Goal: Task Accomplishment & Management: Manage account settings

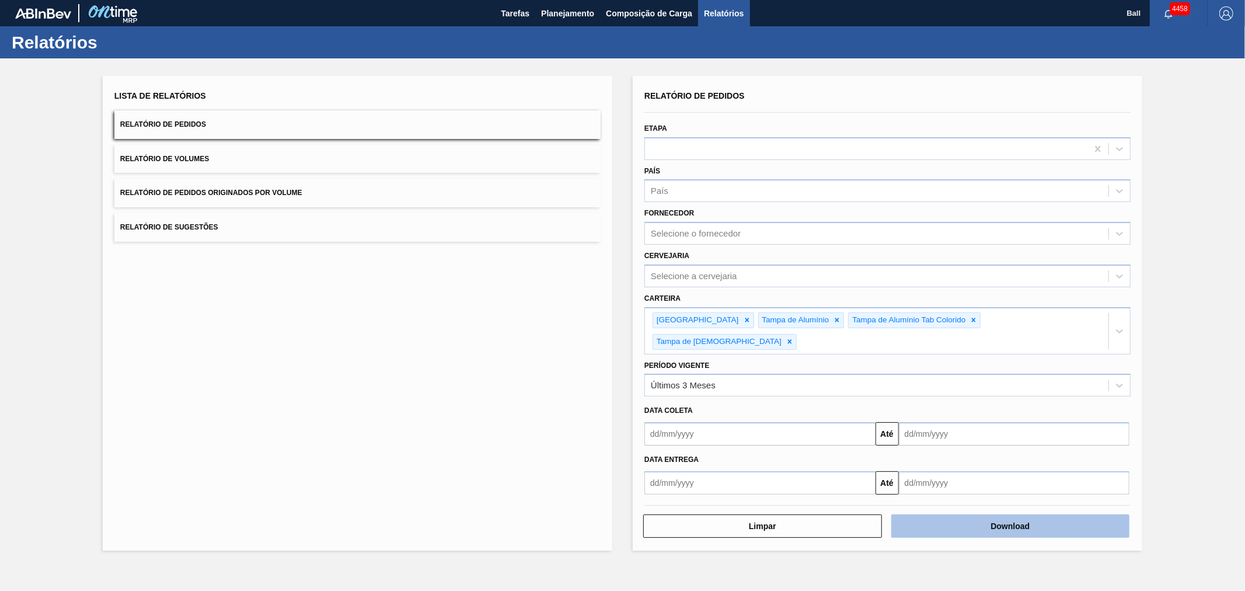
click at [1039, 514] on button "Download" at bounding box center [1010, 525] width 239 height 23
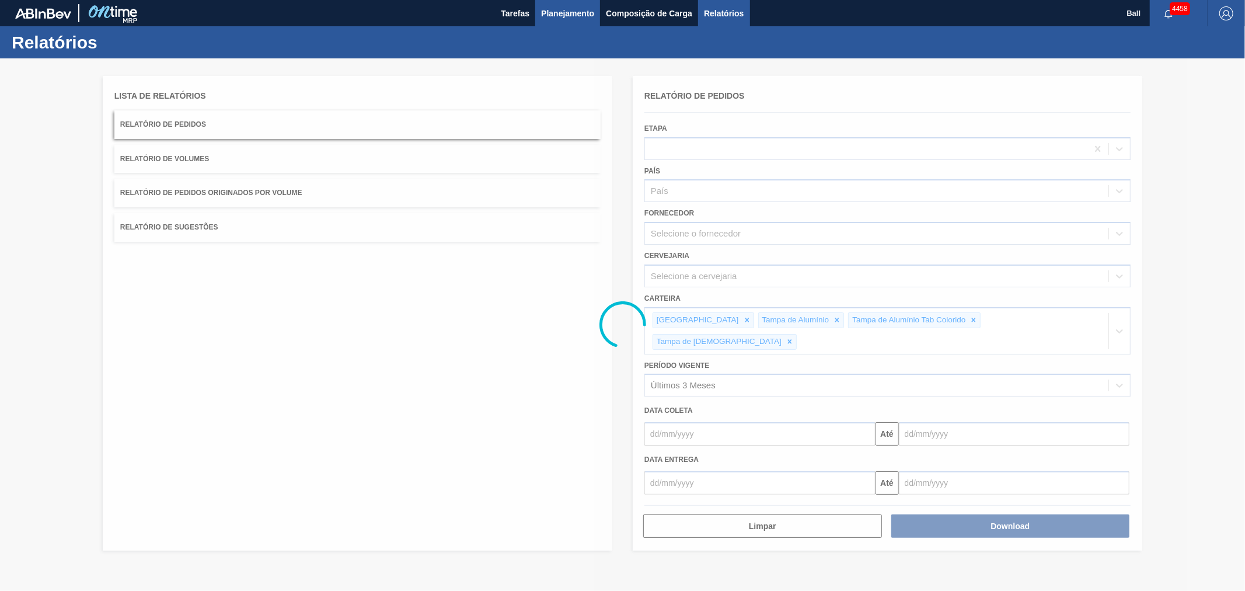
click at [551, 12] on span "Planejamento" at bounding box center [567, 13] width 53 height 14
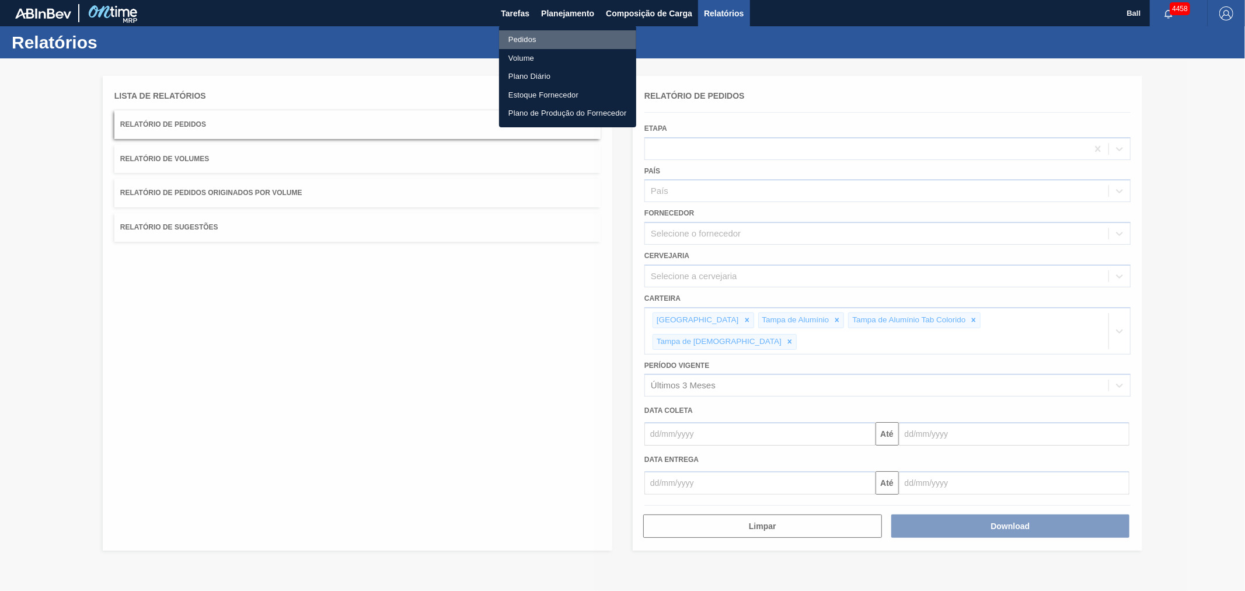
click at [525, 42] on li "Pedidos" at bounding box center [567, 39] width 137 height 19
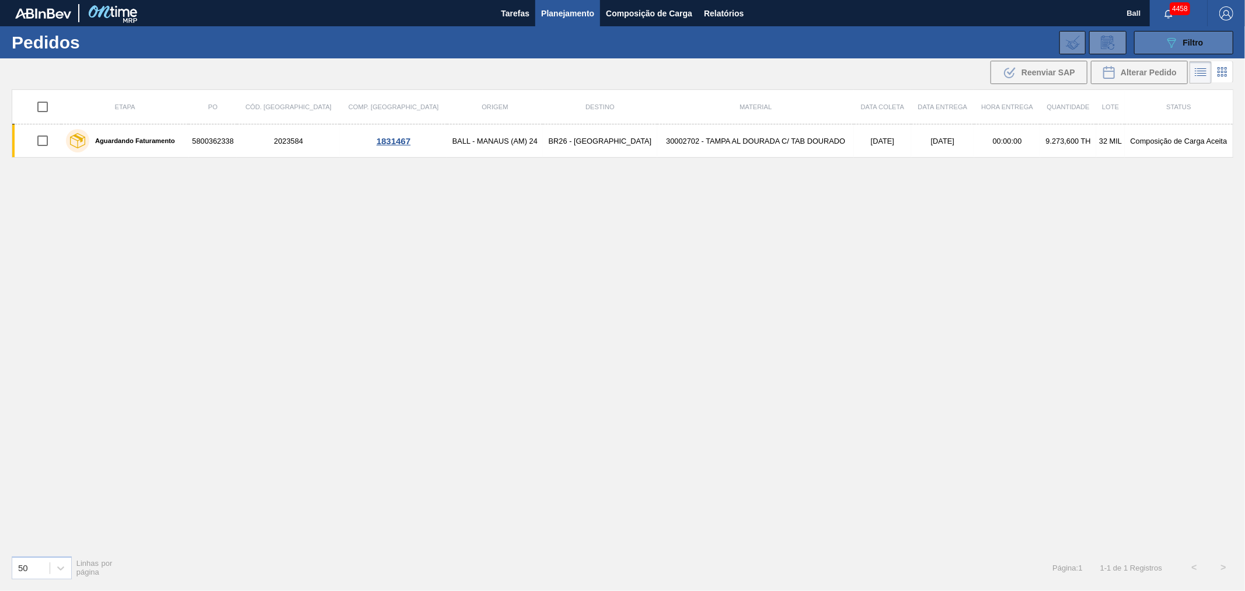
click at [1164, 49] on icon "089F7B8B-B2A5-4AFE-B5C0-19BA573D28AC" at bounding box center [1171, 43] width 14 height 14
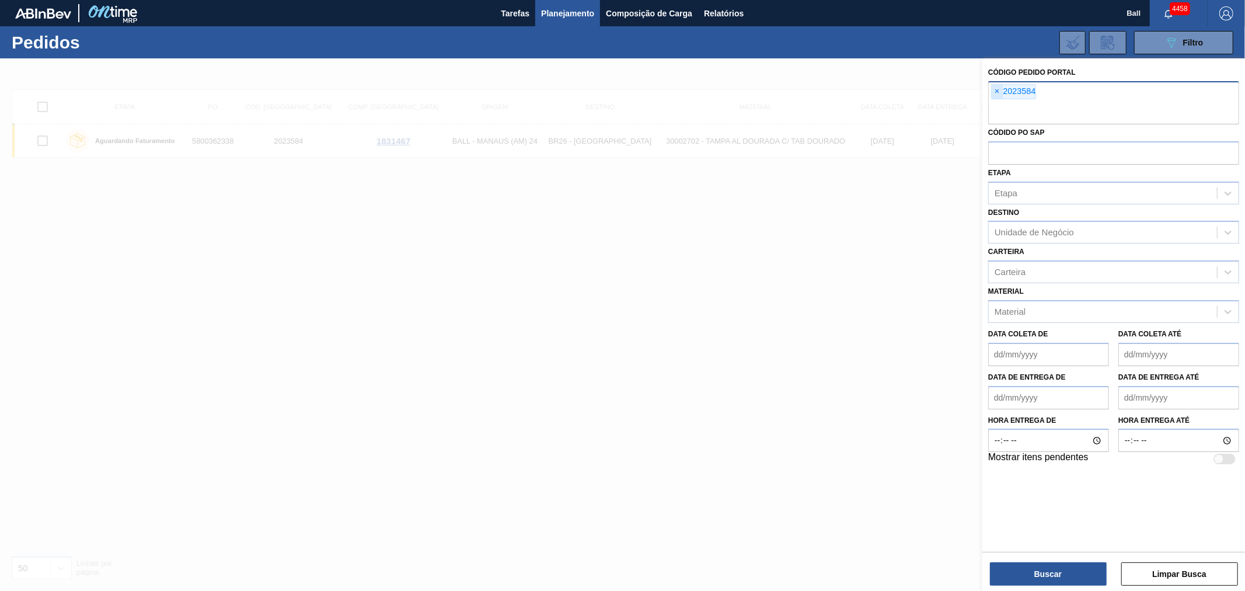
click at [1000, 92] on span "×" at bounding box center [996, 92] width 11 height 14
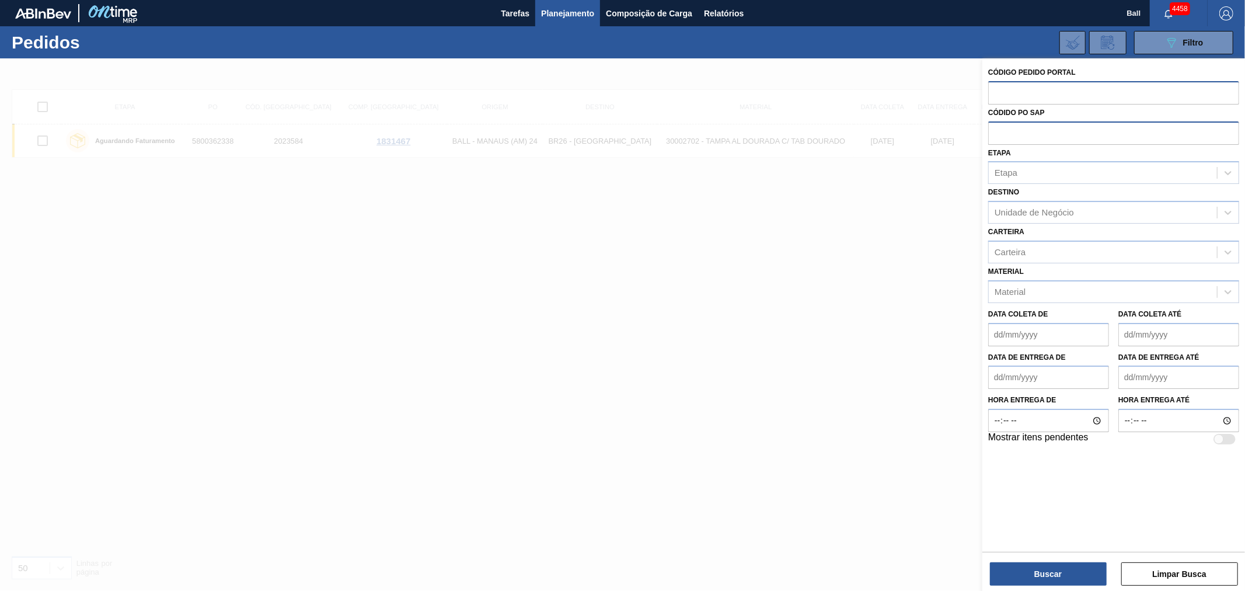
click at [998, 132] on input "text" at bounding box center [1113, 132] width 251 height 22
paste input "5800335028"
type input "5800335028"
click at [1048, 573] on button "Buscar" at bounding box center [1048, 573] width 117 height 23
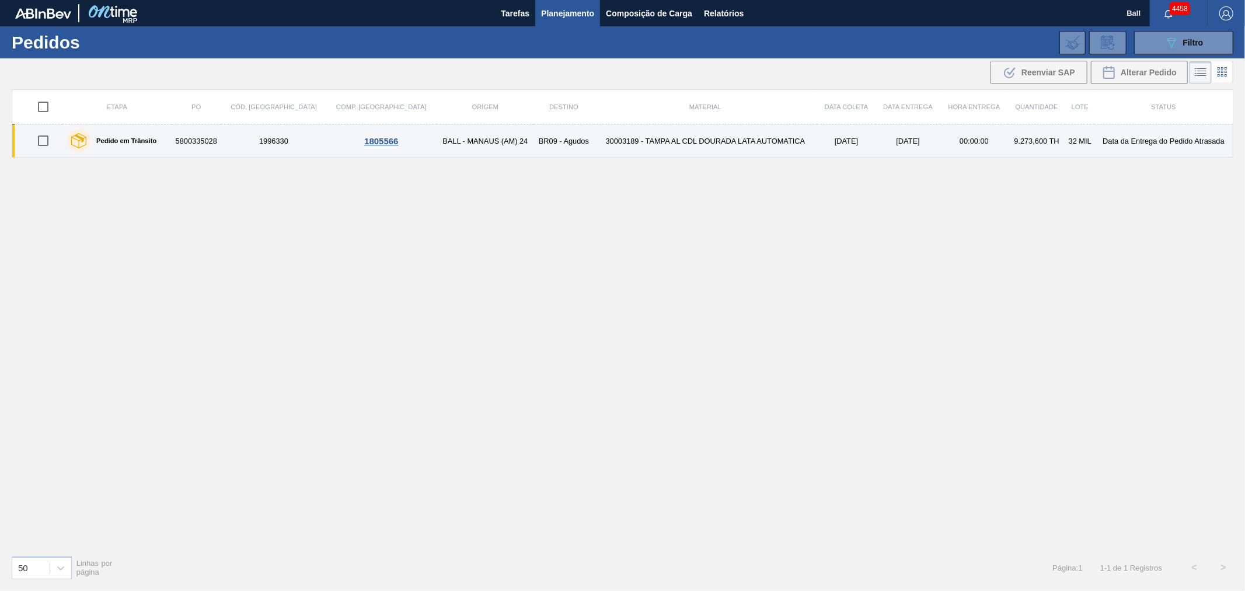
click at [1014, 141] on td "9.273,600 TH" at bounding box center [1037, 140] width 58 height 33
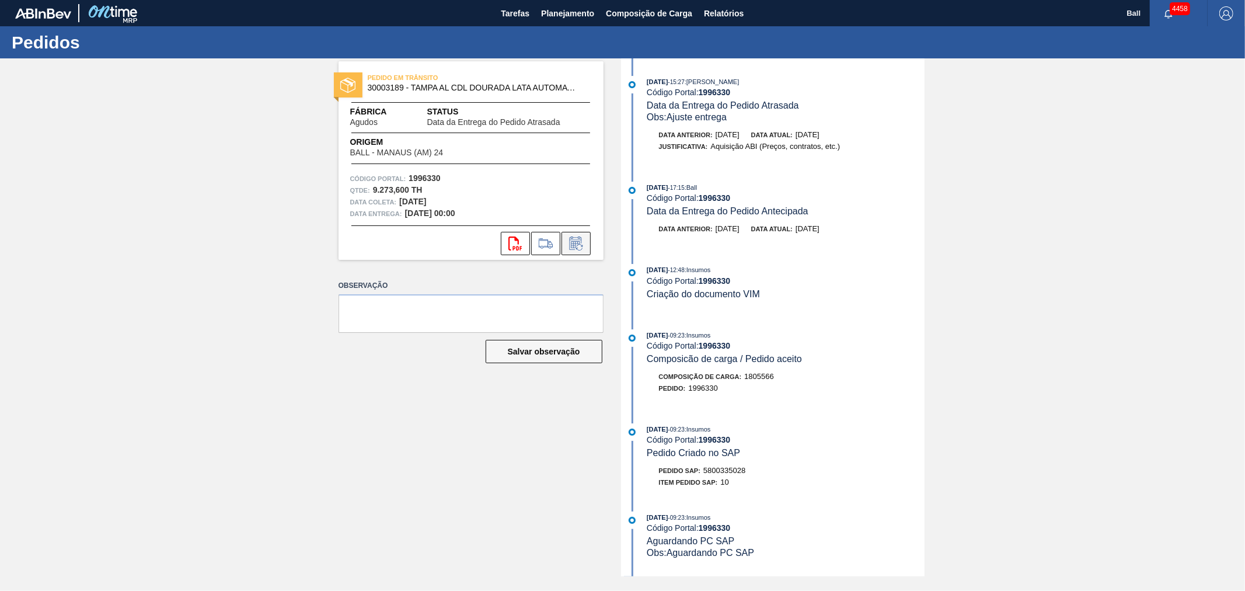
click at [576, 247] on icon at bounding box center [576, 243] width 19 height 14
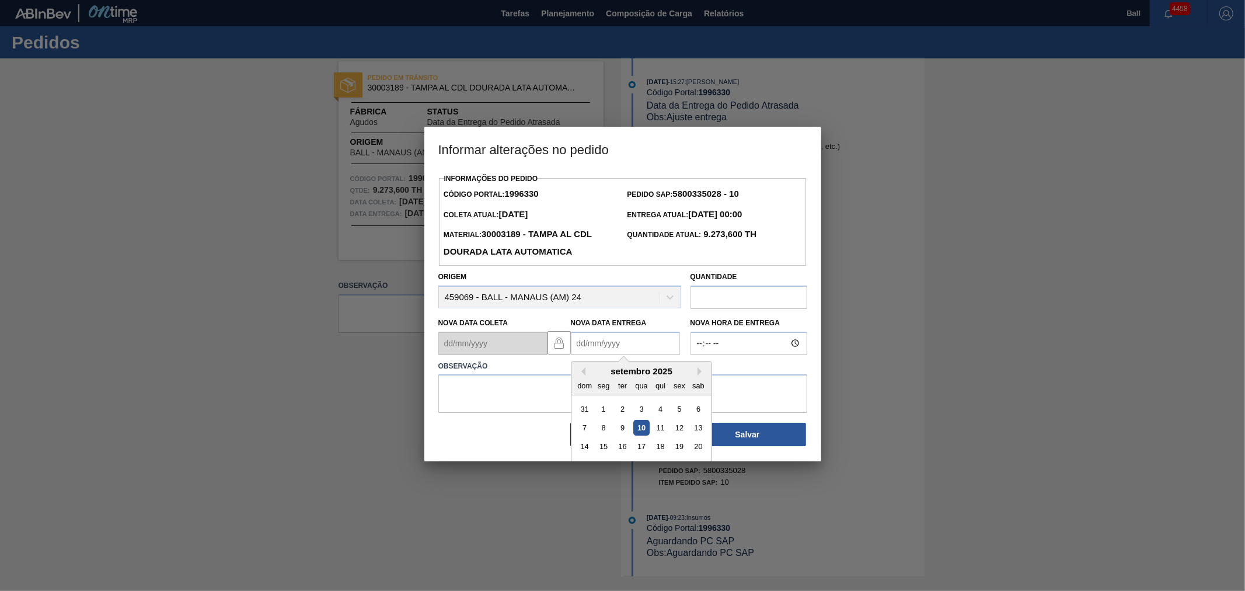
click at [647, 347] on Entrega1996330 "Nova Data Entrega" at bounding box center [625, 342] width 109 height 23
click at [658, 451] on div "18" at bounding box center [660, 446] width 16 height 16
type Entrega1996330 "[DATE]"
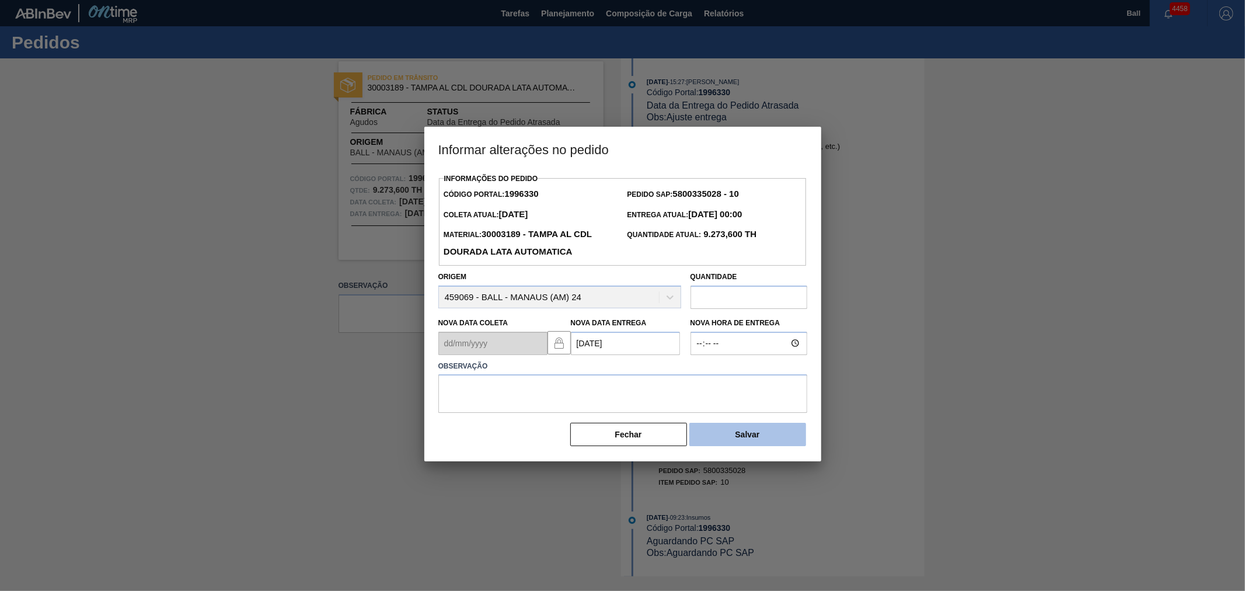
click at [739, 436] on button "Salvar" at bounding box center [747, 433] width 117 height 23
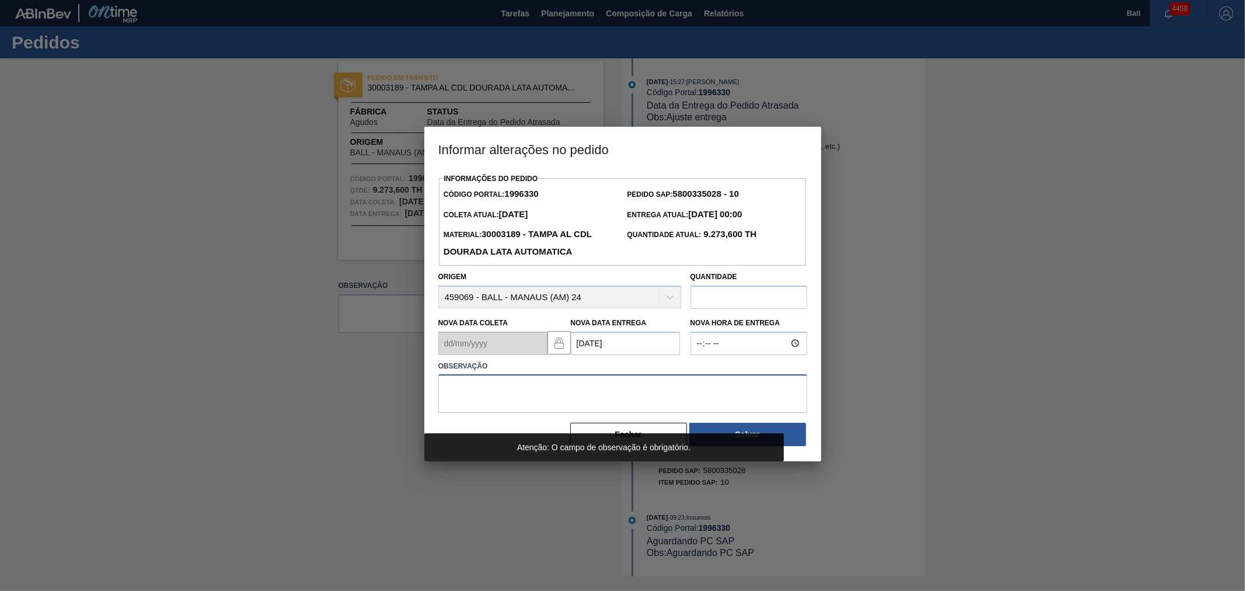
click at [547, 384] on textarea at bounding box center [622, 393] width 369 height 39
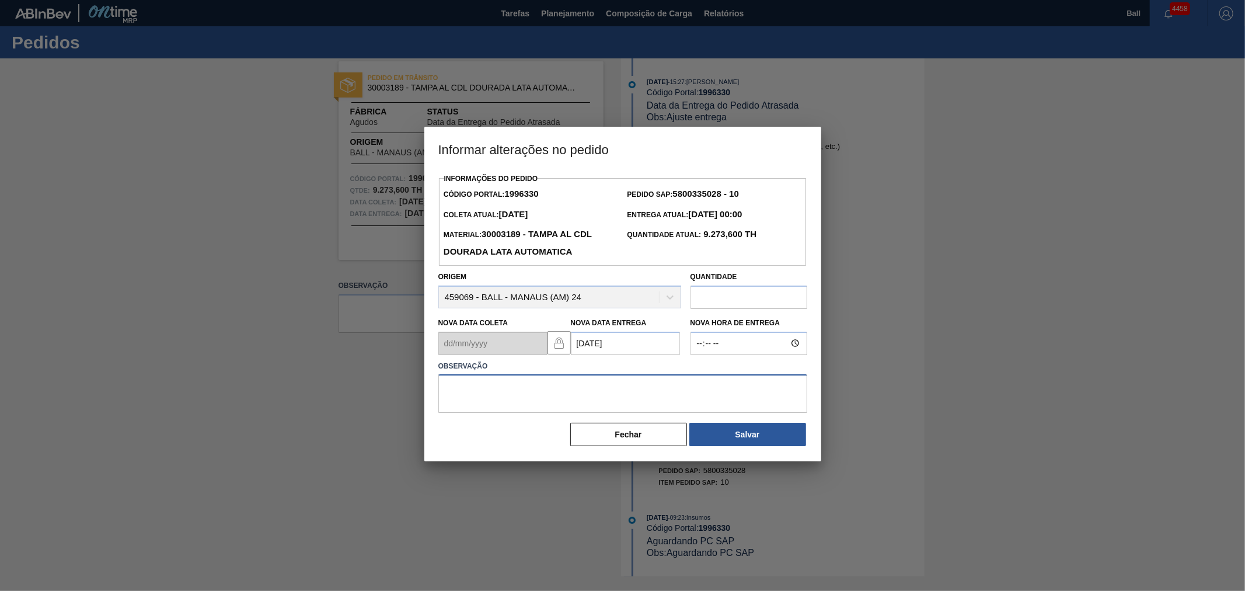
click at [529, 391] on textarea at bounding box center [622, 393] width 369 height 39
type textarea "Agenda"
click at [739, 429] on button "Salvar" at bounding box center [747, 433] width 117 height 23
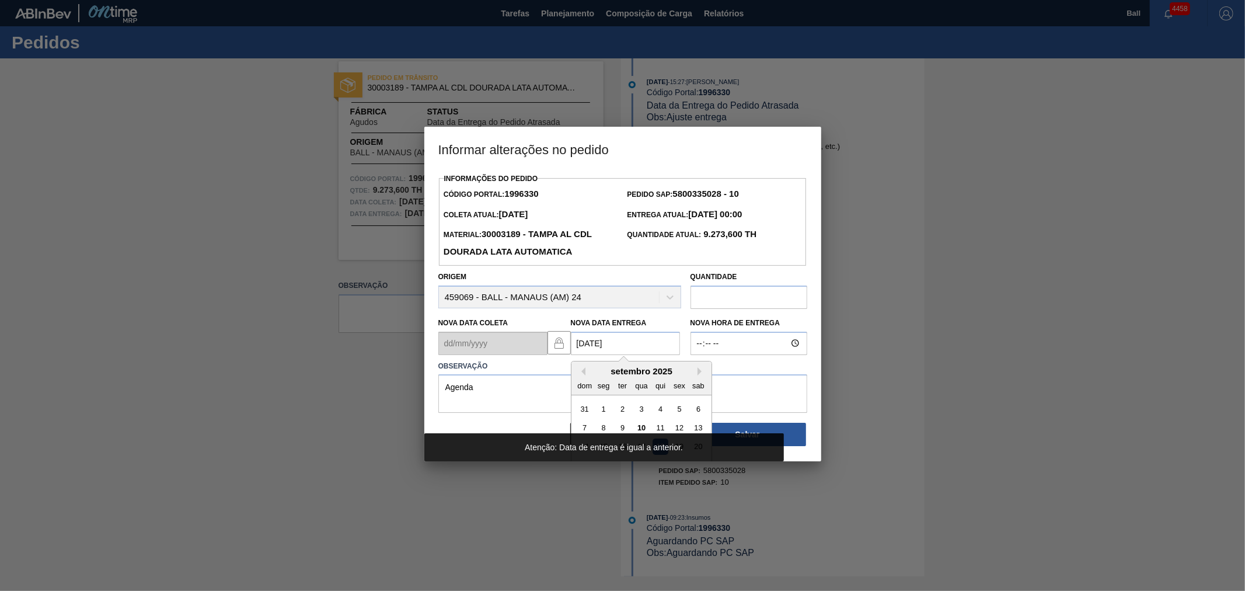
click at [649, 344] on Entrega1996330 "[DATE]" at bounding box center [625, 342] width 109 height 23
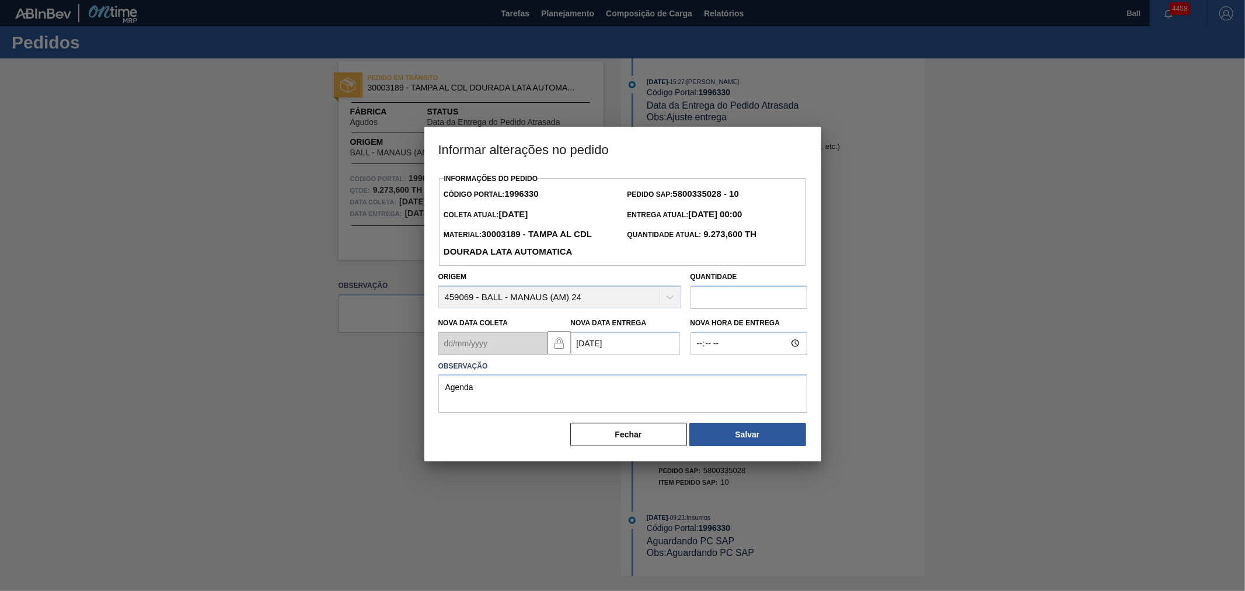
click at [774, 375] on label "Observação" at bounding box center [622, 366] width 369 height 17
drag, startPoint x: 627, startPoint y: 442, endPoint x: 853, endPoint y: 100, distance: 410.3
click at [628, 439] on button "Fechar" at bounding box center [628, 433] width 117 height 23
